Goal: Task Accomplishment & Management: Manage account settings

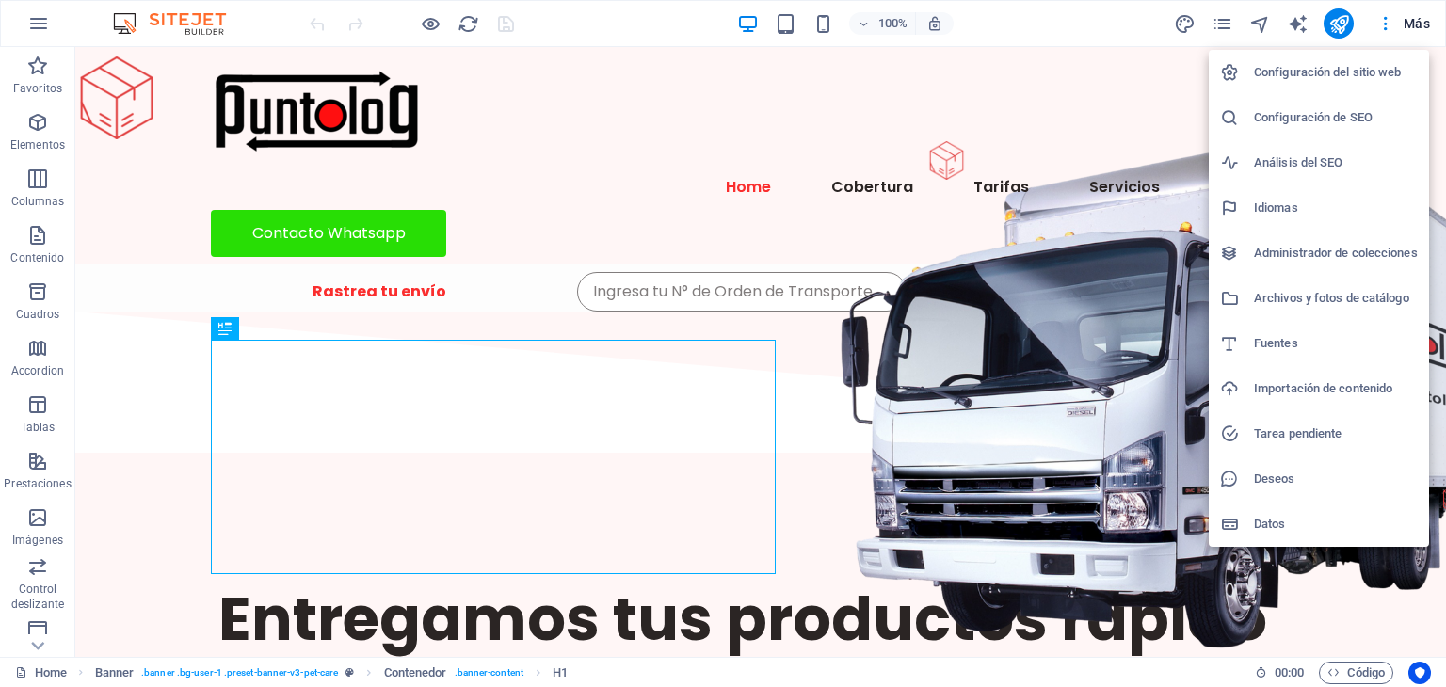
click at [1347, 120] on h6 "Configuración de SEO" at bounding box center [1336, 117] width 164 height 23
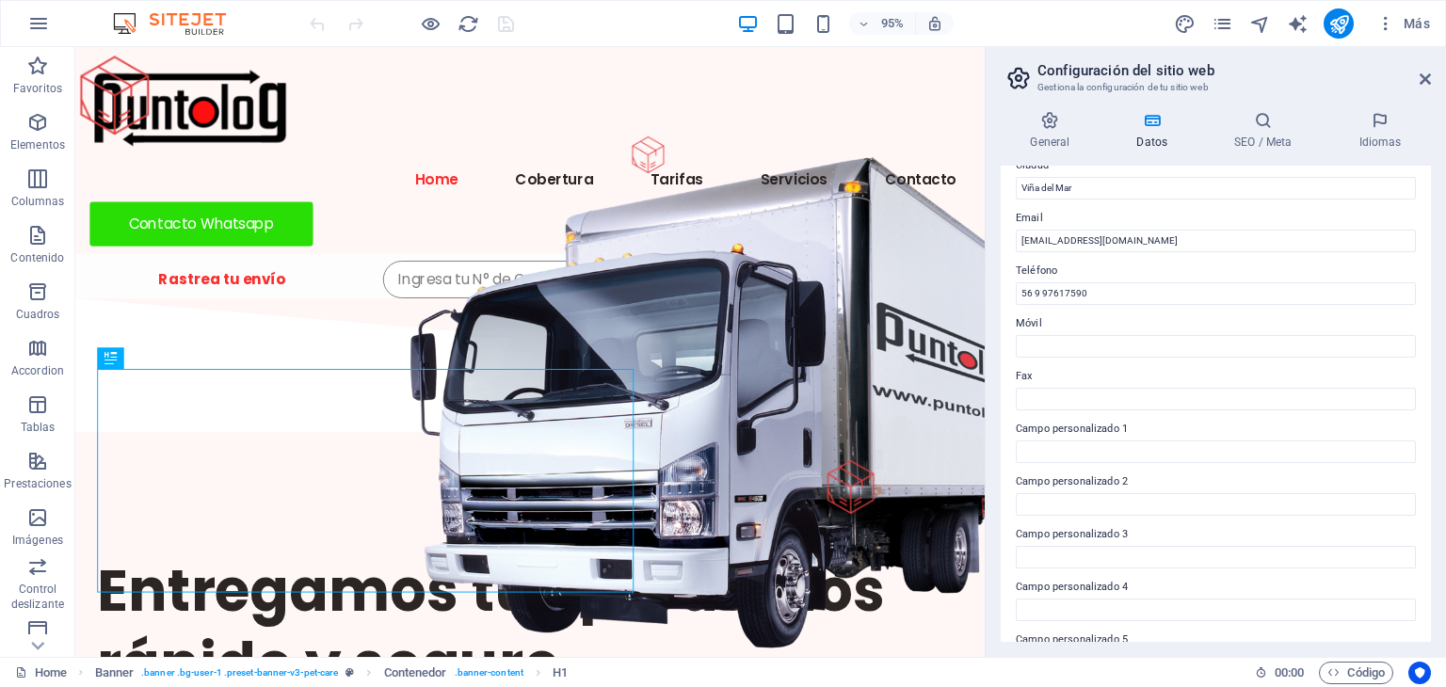
scroll to position [427, 0]
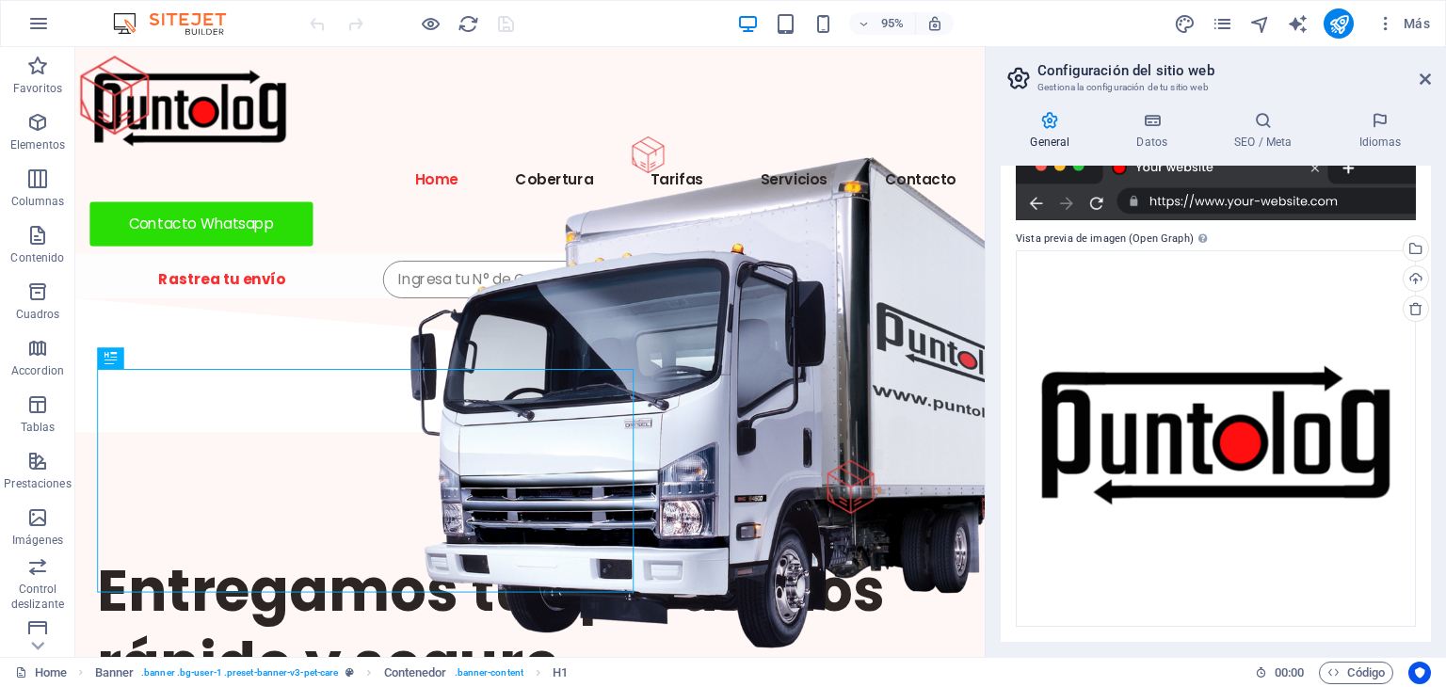
scroll to position [0, 0]
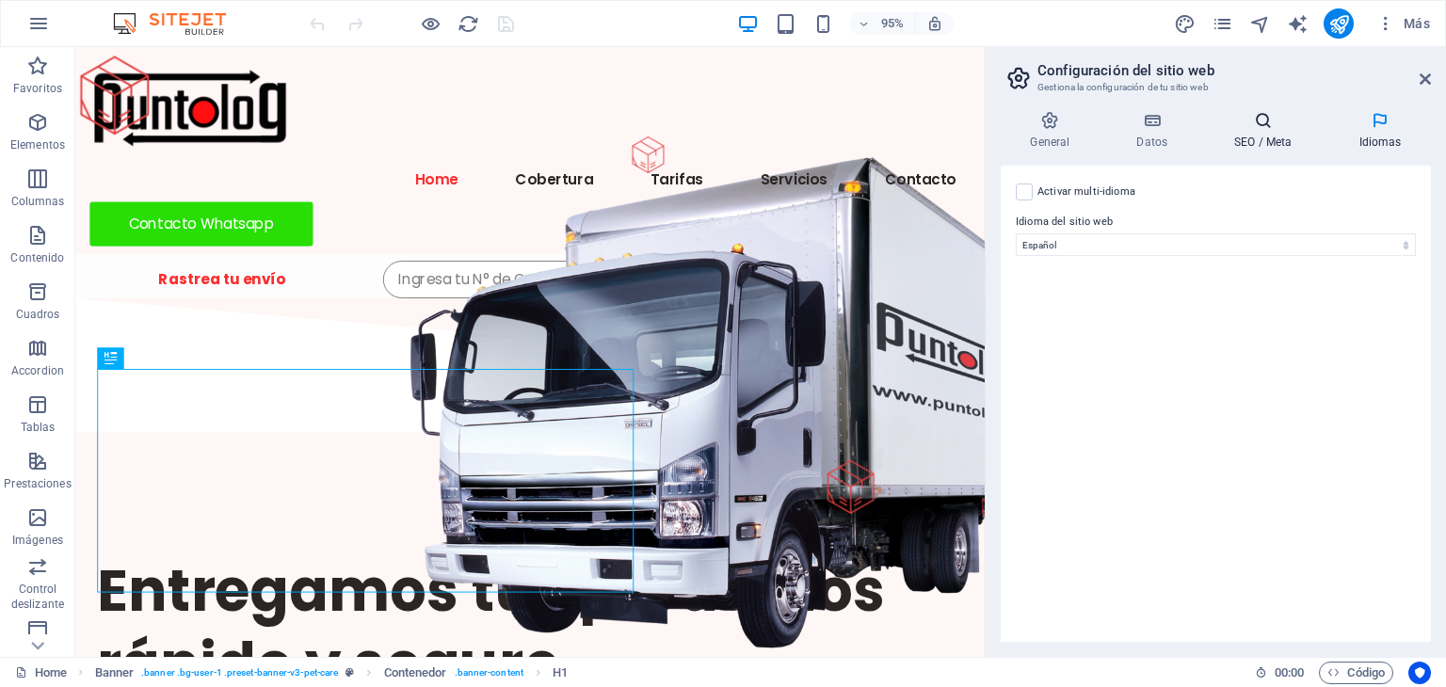
click at [1272, 122] on icon at bounding box center [1263, 120] width 117 height 19
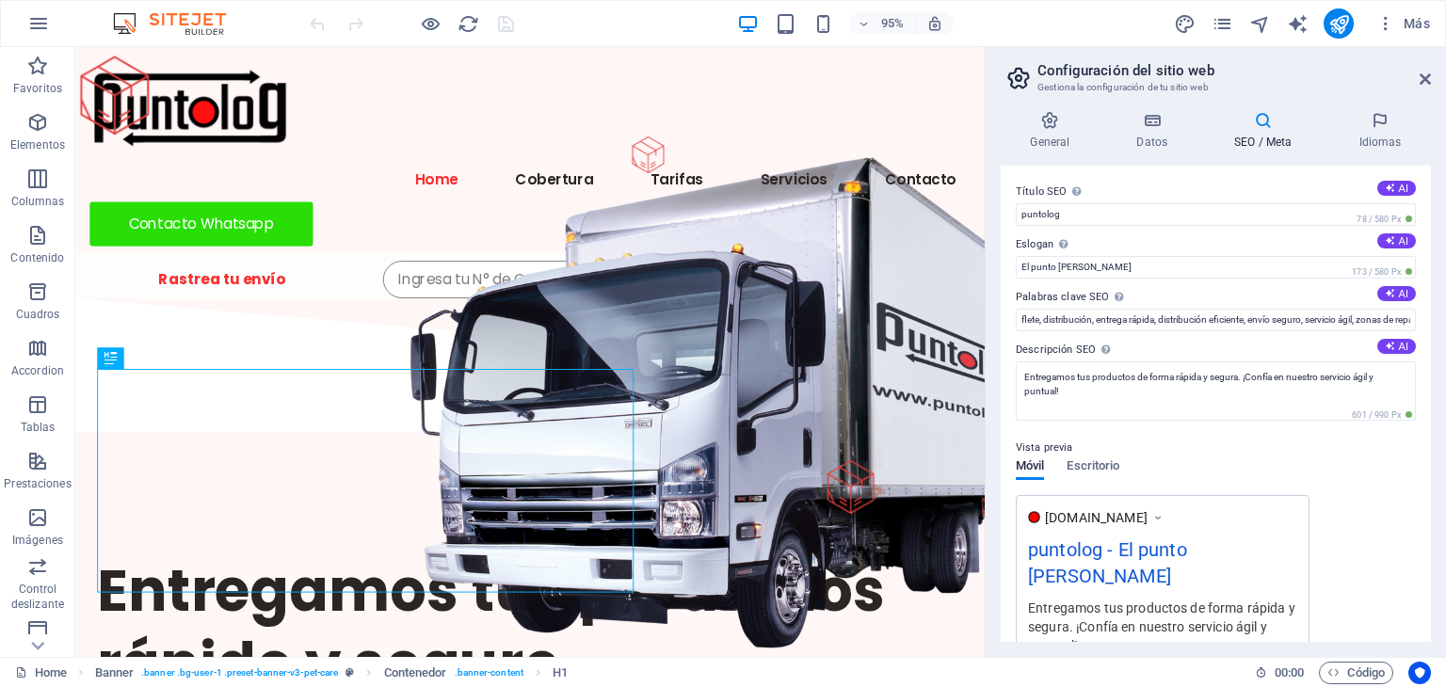
click at [1416, 74] on h2 "Configuración del sitio web" at bounding box center [1233, 70] width 393 height 17
